Goal: Task Accomplishment & Management: Use online tool/utility

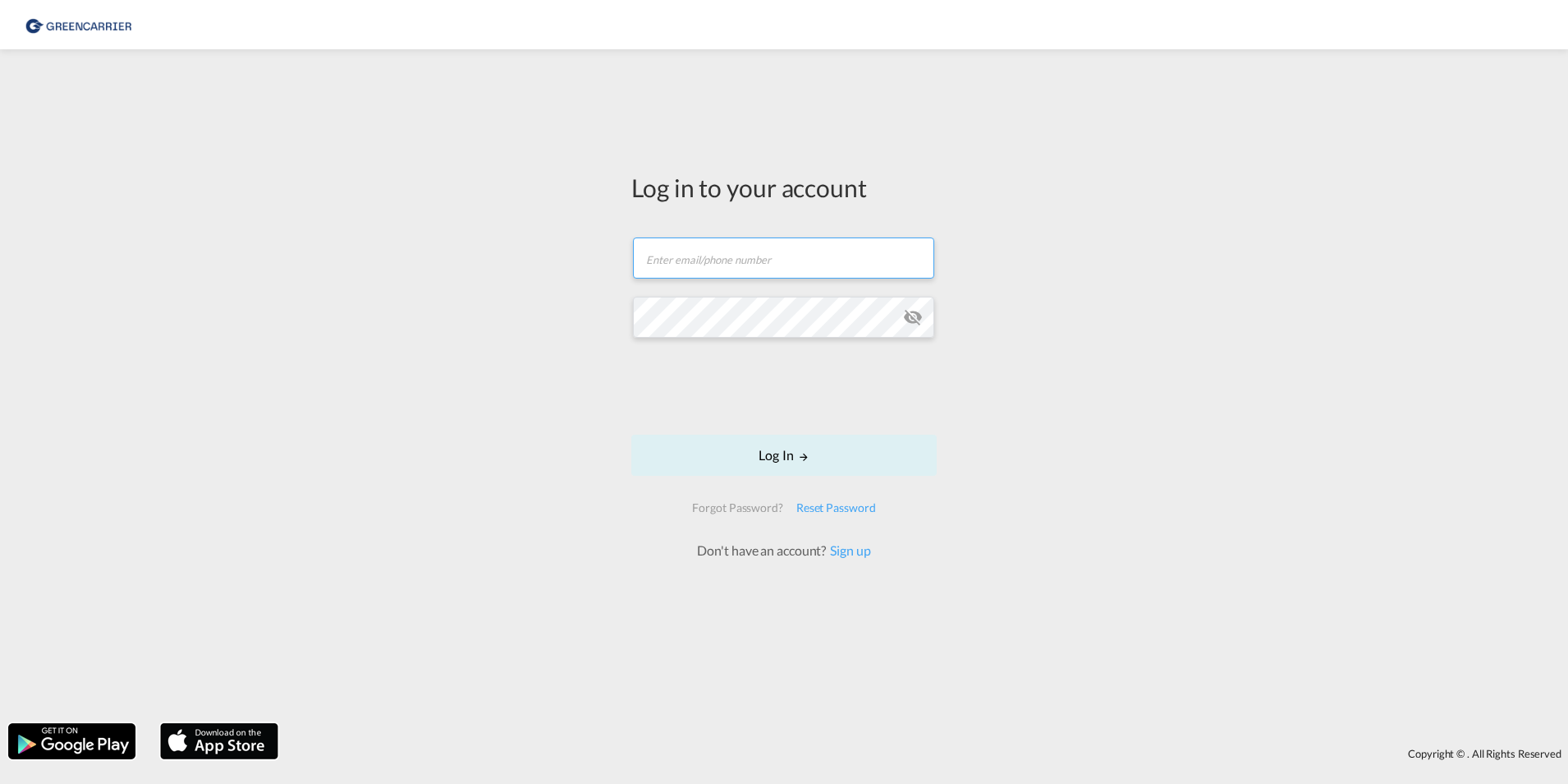
click at [720, 261] on input "text" at bounding box center [784, 258] width 302 height 41
type input "[PERSON_NAME][EMAIL_ADDRESS][PERSON_NAME][PERSON_NAME][DOMAIN_NAME]"
click at [775, 449] on button "Log In" at bounding box center [784, 455] width 306 height 41
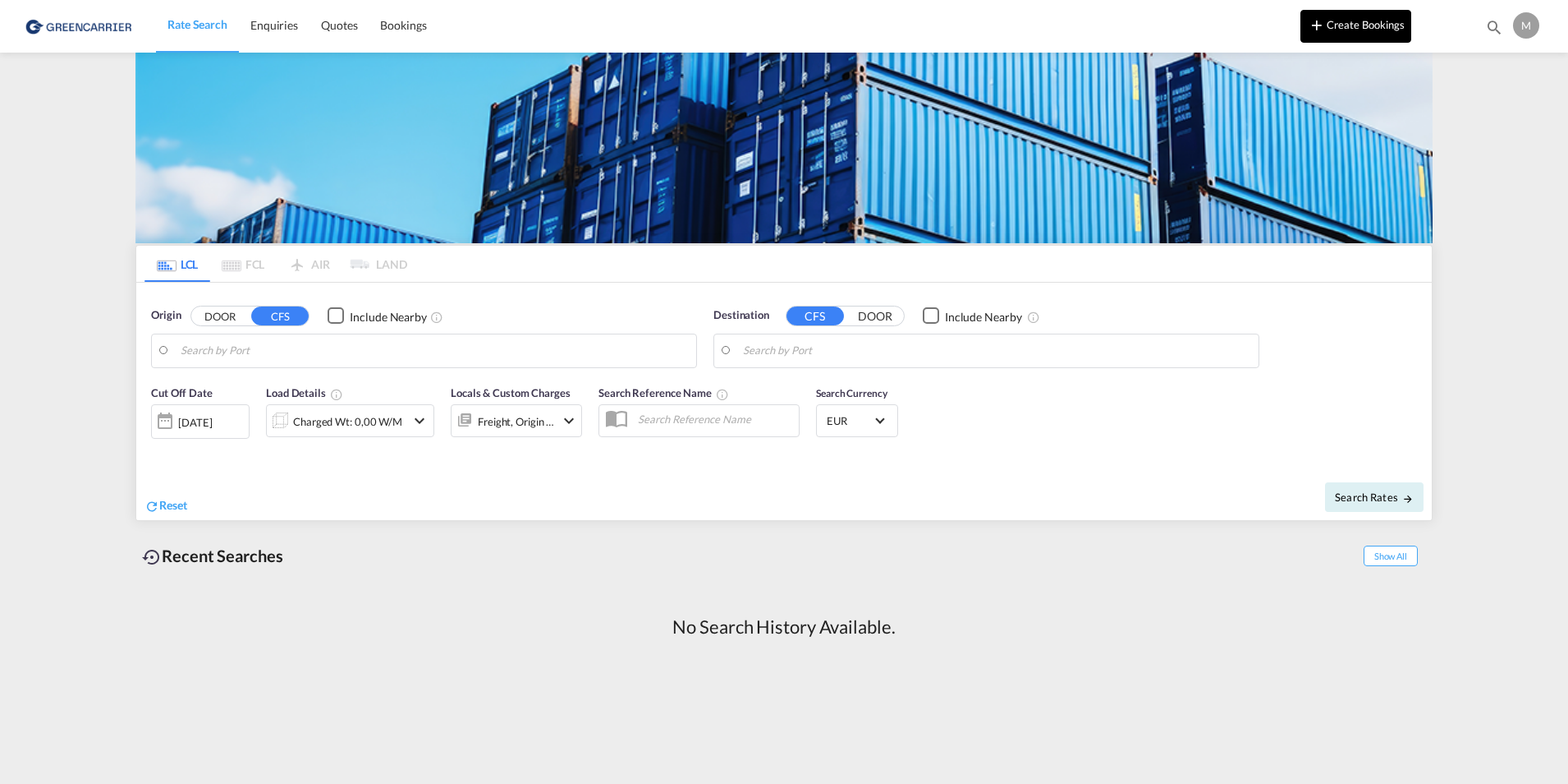
click at [1329, 26] on button "Create Bookings" at bounding box center [1355, 26] width 111 height 33
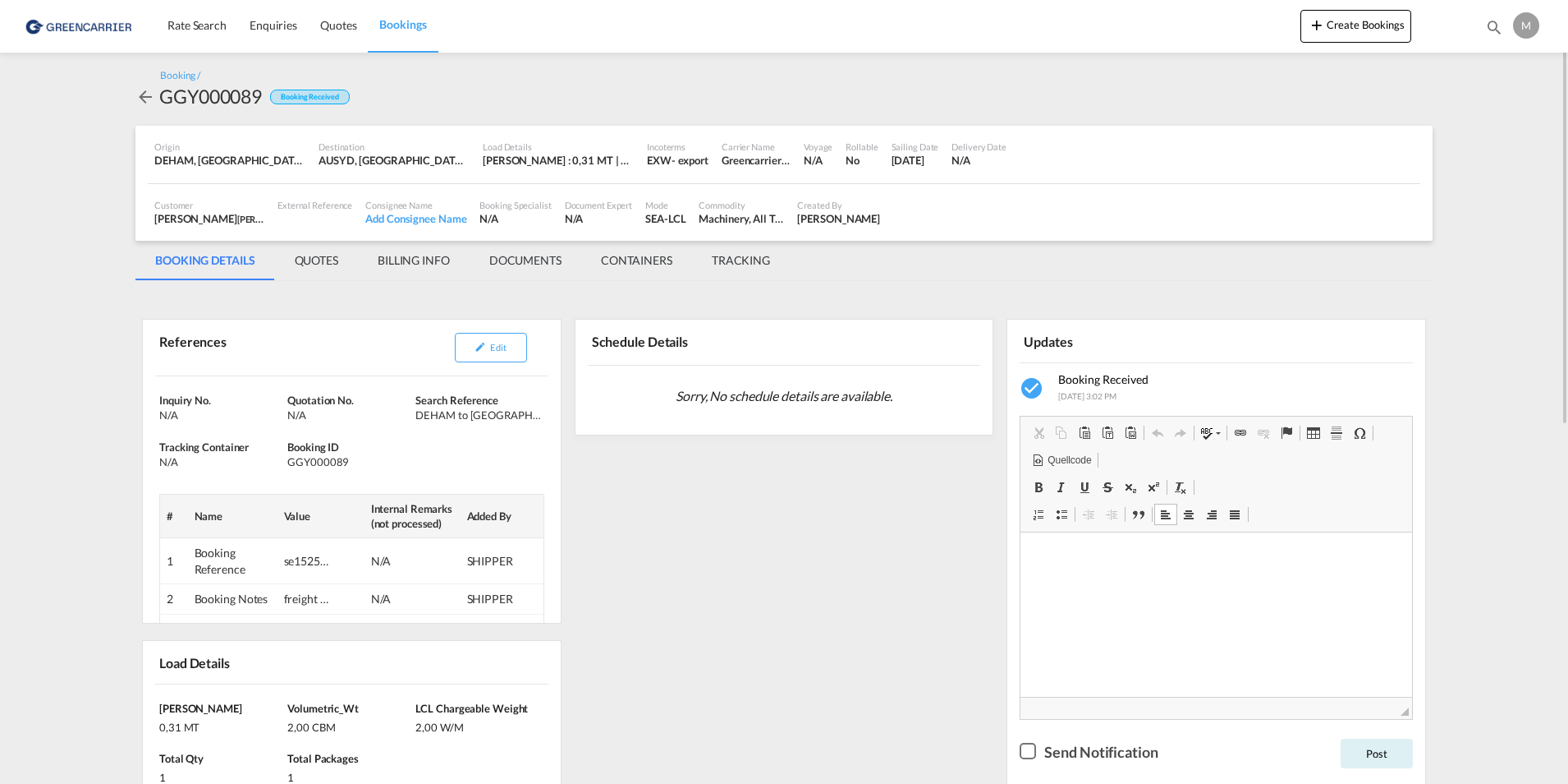
click at [1101, 564] on p "WYSIWYG-Editor, editor2" at bounding box center [1216, 556] width 358 height 17
click at [1034, 751] on div "Checkbox No Ink" at bounding box center [1028, 751] width 16 height 16
click at [1373, 753] on button "Post" at bounding box center [1377, 753] width 73 height 30
